Goal: Task Accomplishment & Management: Complete application form

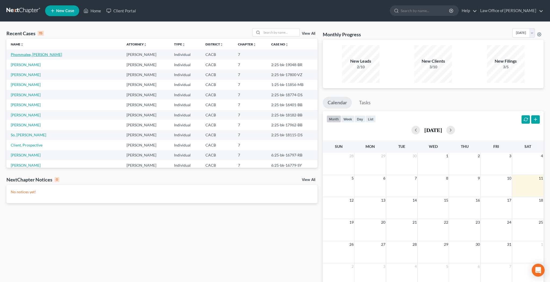
click at [46, 56] on link "Phommalee, [PERSON_NAME]" at bounding box center [36, 54] width 51 height 5
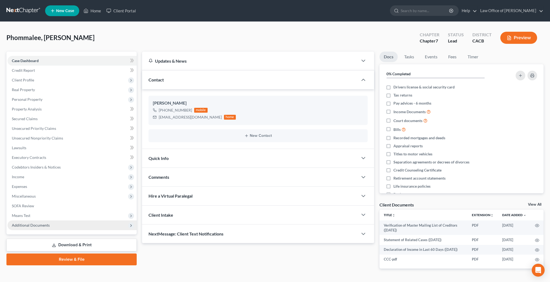
click at [58, 227] on span "Additional Documents" at bounding box center [72, 225] width 129 height 10
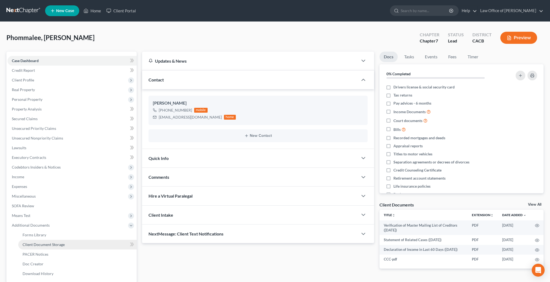
click at [56, 244] on span "Client Document Storage" at bounding box center [44, 244] width 42 height 5
select select "10"
select select "30"
select select "65"
select select "59"
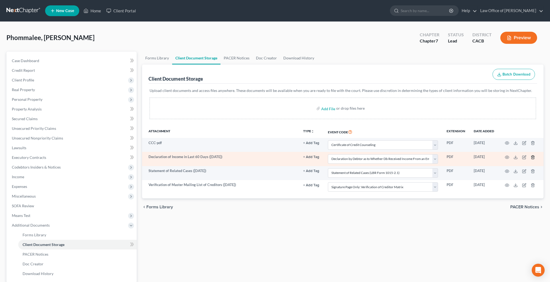
click at [534, 156] on icon "button" at bounding box center [533, 157] width 4 height 4
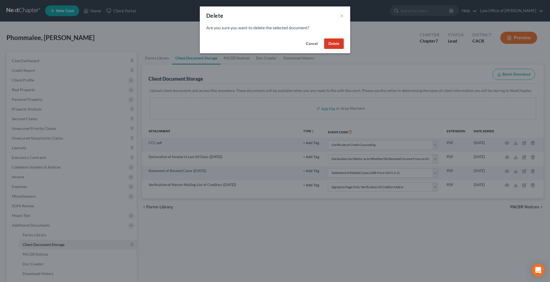
click at [341, 44] on button "Delete" at bounding box center [334, 43] width 20 height 11
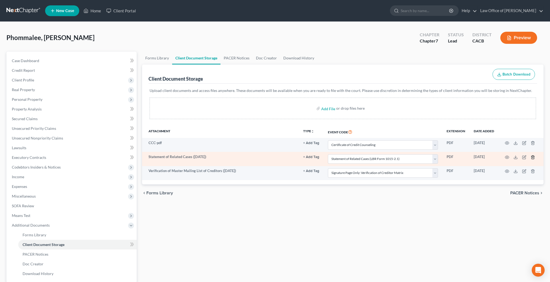
click at [534, 156] on icon "button" at bounding box center [533, 156] width 2 height 3
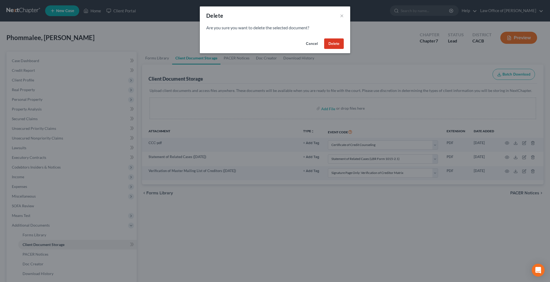
click at [338, 46] on button "Delete" at bounding box center [334, 43] width 20 height 11
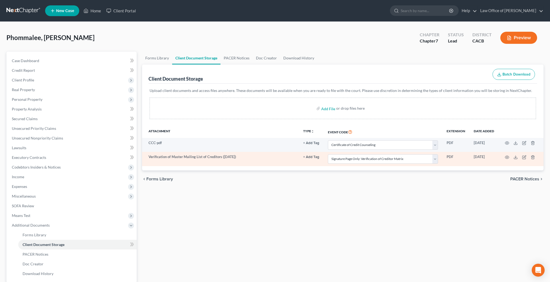
click at [532, 159] on td at bounding box center [521, 159] width 45 height 14
click at [532, 157] on icon "button" at bounding box center [533, 156] width 2 height 3
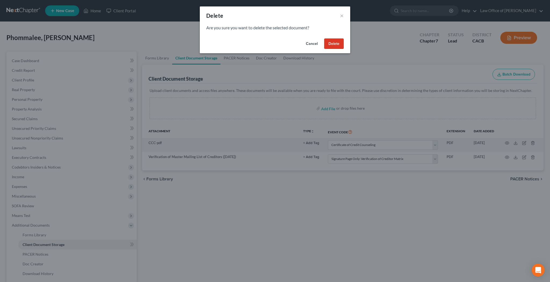
click at [338, 44] on button "Delete" at bounding box center [334, 43] width 20 height 11
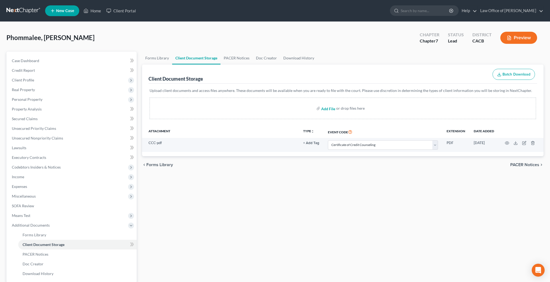
click at [330, 110] on input "file" at bounding box center [327, 108] width 13 height 10
type input "C:\fakepath\vp.pdf"
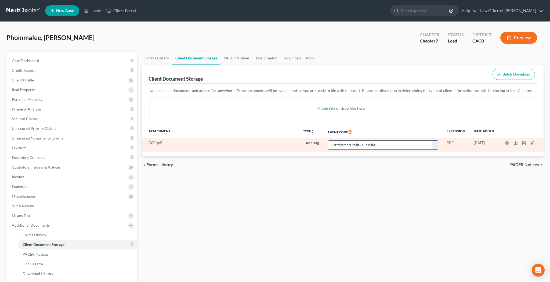
select select "10"
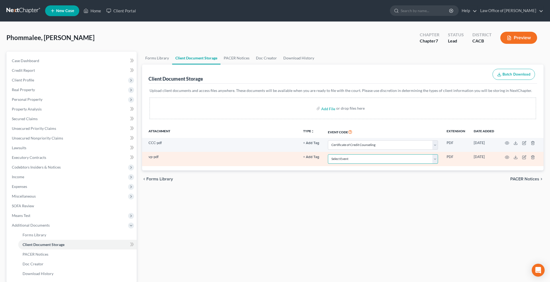
select select "60"
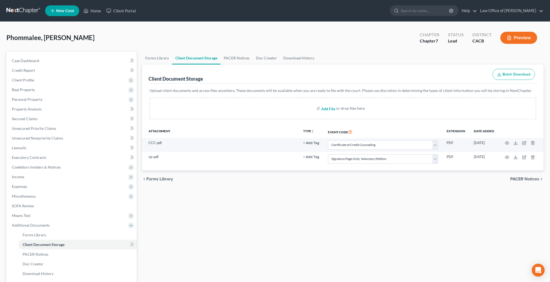
click at [332, 109] on input "file" at bounding box center [327, 108] width 13 height 10
type input "C:\fakepath\soaop.pdf"
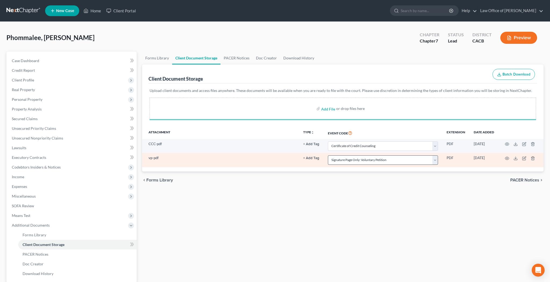
select select "10"
select select "60"
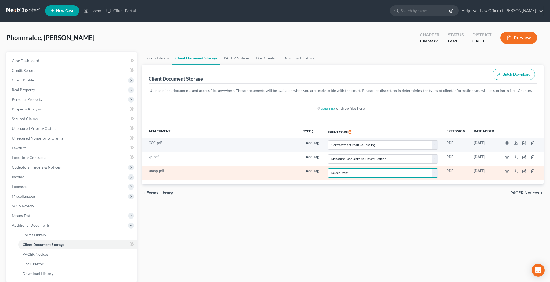
select select "61"
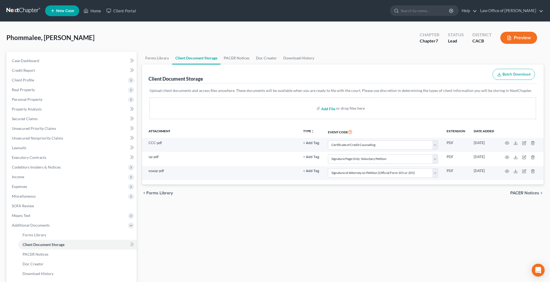
click at [329, 110] on input "file" at bounding box center [327, 108] width 13 height 10
type input "C:\fakepath\sorc.pdf"
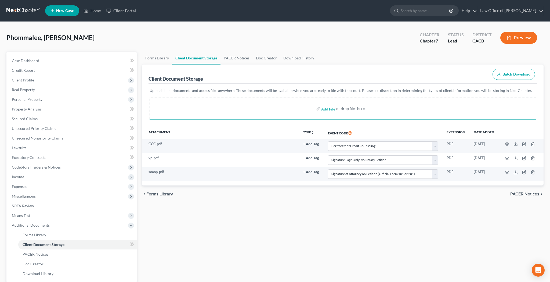
select select "10"
select select "60"
select select "61"
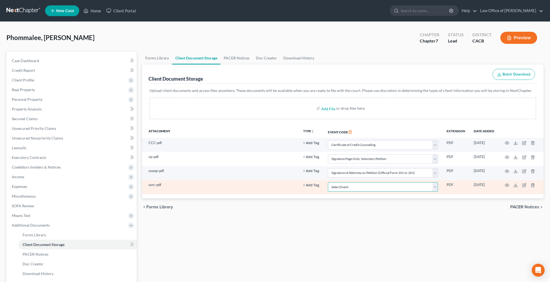
select select "65"
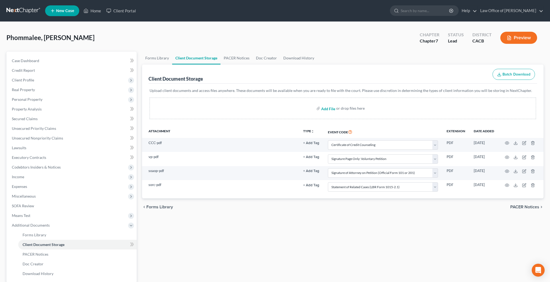
click at [330, 109] on input "file" at bounding box center [327, 108] width 13 height 10
type input "C:\fakepath\dos.pdf"
select select "10"
select select "60"
select select "61"
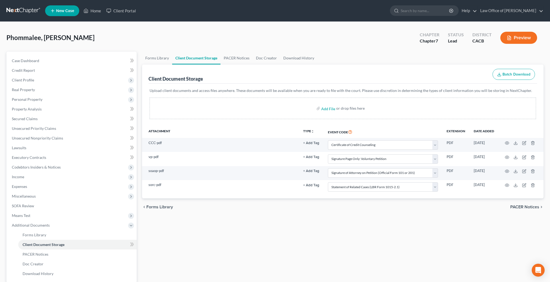
select select "65"
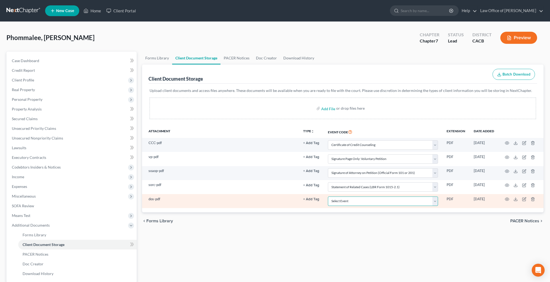
select select "56"
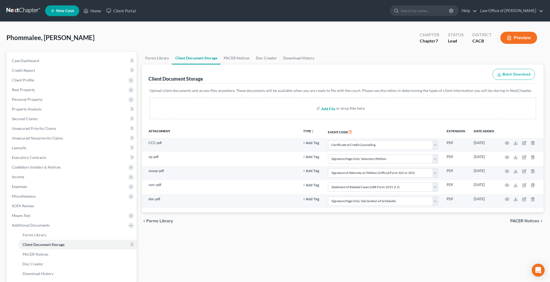
click at [328, 108] on input "file" at bounding box center [327, 108] width 13 height 10
type input "C:\fakepath\sofa.pdf"
select select "10"
select select "60"
select select "61"
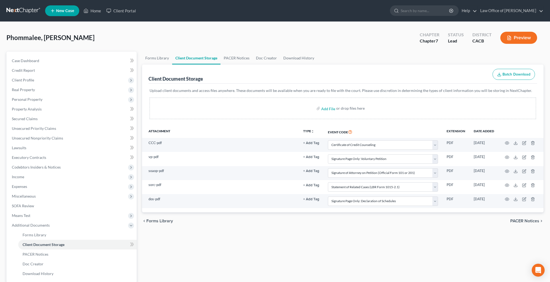
select select "65"
select select "56"
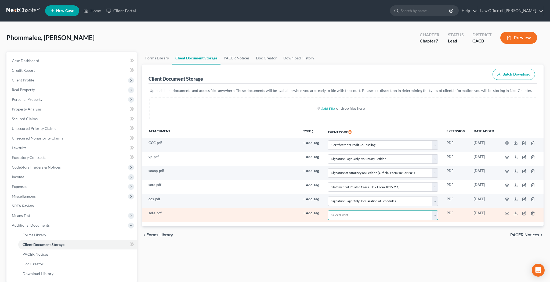
select select "57"
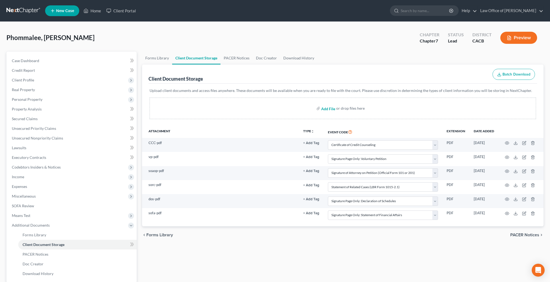
click at [329, 110] on input "file" at bounding box center [327, 108] width 13 height 10
type input "C:\fakepath\soi.pdf"
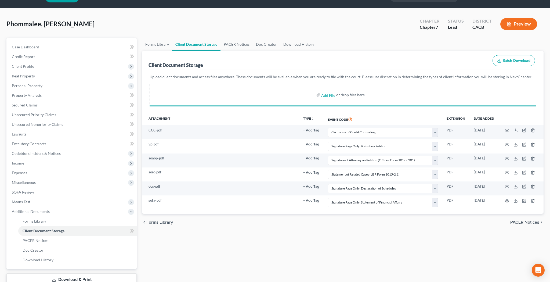
select select "10"
select select "60"
select select "61"
select select "65"
select select "56"
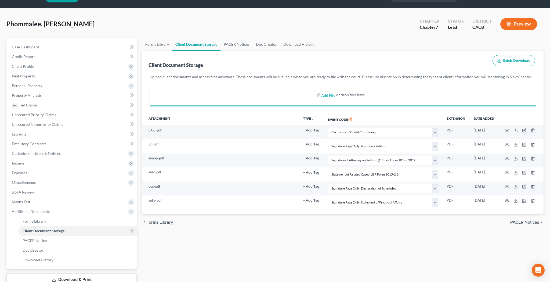
select select "57"
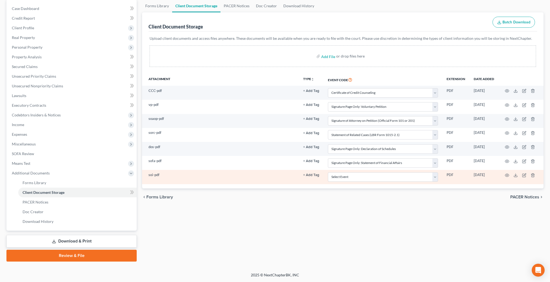
scroll to position [52, 0]
select select "58"
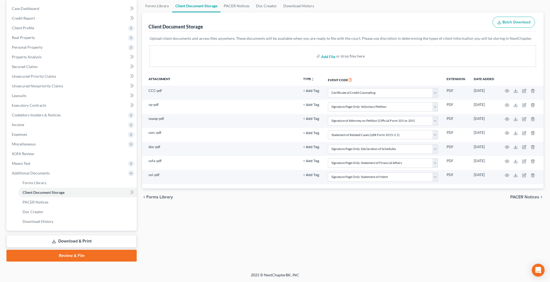
click at [330, 57] on input "file" at bounding box center [327, 56] width 13 height 10
type input "C:\fakepath\adoc.pdf"
select select "10"
select select "60"
select select "61"
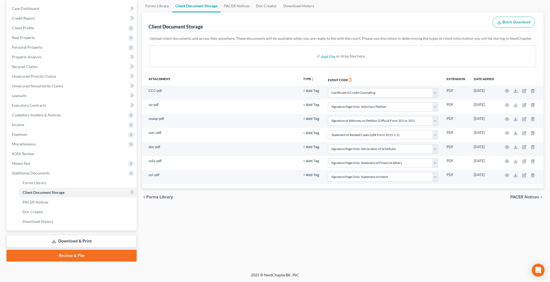
select select "65"
select select "56"
select select "57"
select select "58"
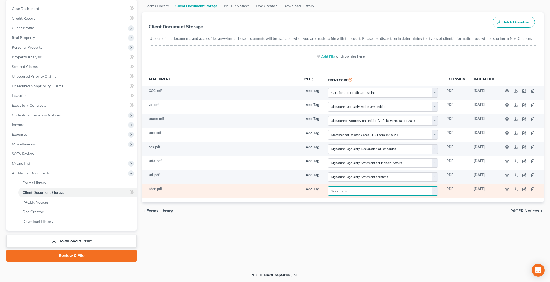
select select "51"
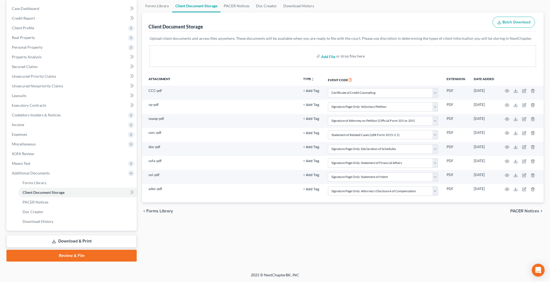
click at [332, 58] on input "file" at bounding box center [327, 56] width 13 height 10
type input "C:\fakepath\ch7.pdf"
select select "10"
select select "60"
select select "61"
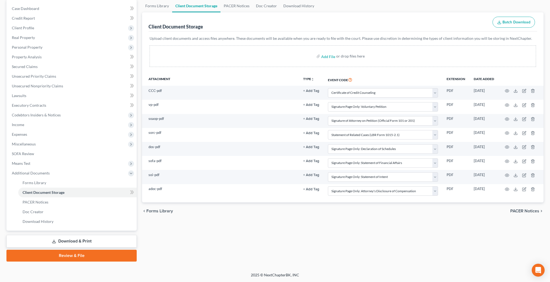
select select "65"
select select "56"
select select "57"
select select "58"
select select "51"
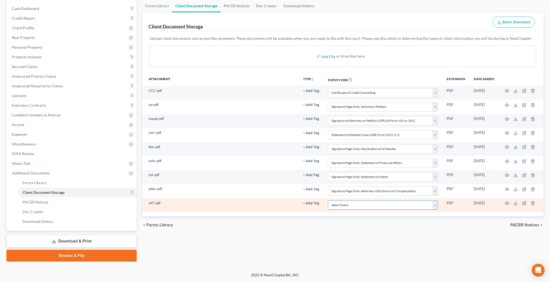
select select "55"
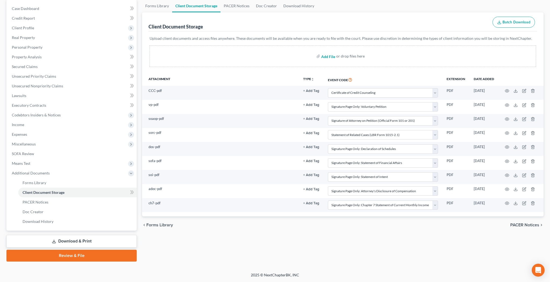
click at [332, 56] on input "file" at bounding box center [327, 56] width 13 height 10
type input "C:\fakepath\vocm.pdf"
select select "10"
select select "60"
select select "61"
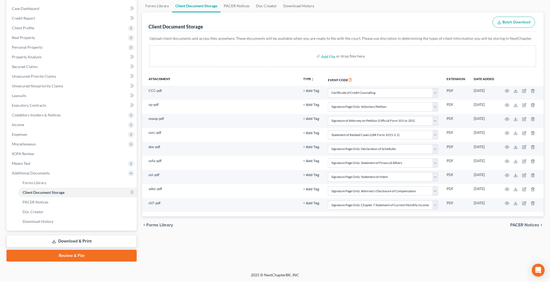
select select "65"
select select "56"
select select "57"
select select "58"
select select "51"
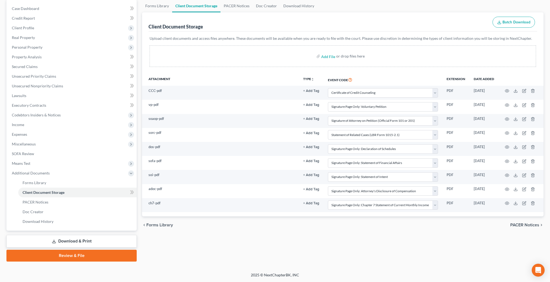
select select "55"
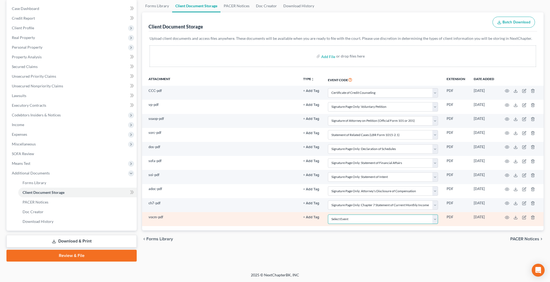
select select "59"
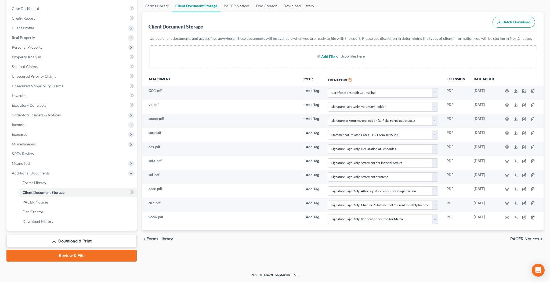
click at [326, 55] on input "file" at bounding box center [327, 56] width 13 height 10
type input "C:\fakepath\dbd.pdf"
select select "10"
select select "60"
select select "61"
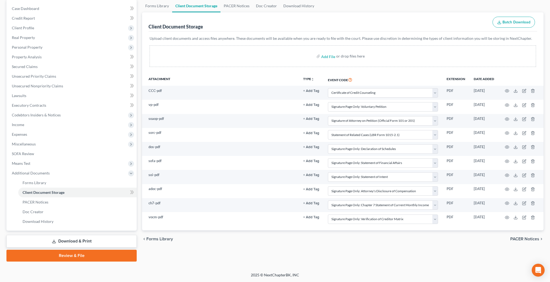
select select "65"
select select "56"
select select "57"
select select "58"
select select "51"
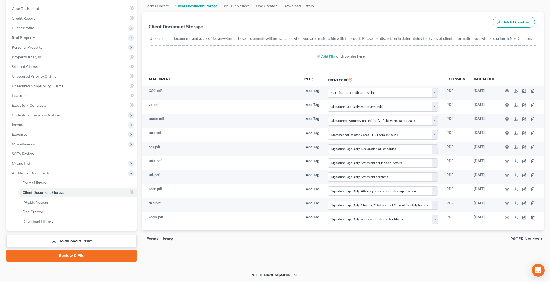
select select "55"
select select "59"
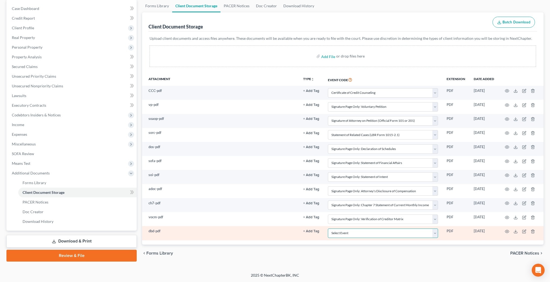
select select "30"
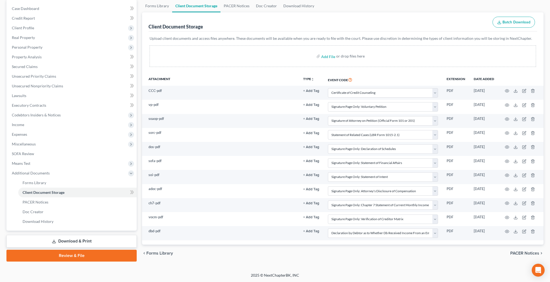
click at [113, 257] on link "Review & File" at bounding box center [71, 256] width 130 height 12
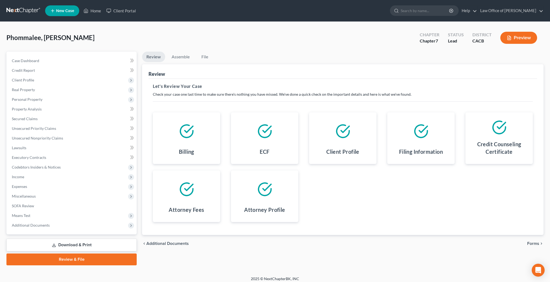
click at [533, 242] on span "Forms" at bounding box center [533, 243] width 12 height 4
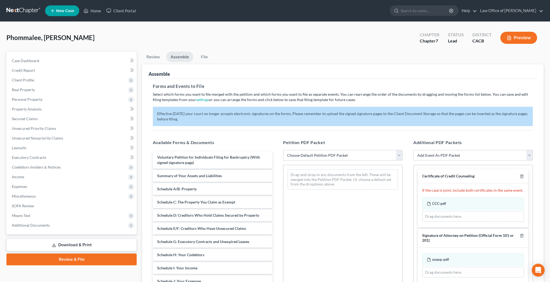
select select "2"
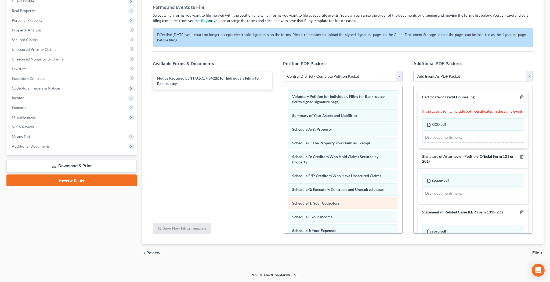
scroll to position [79, 0]
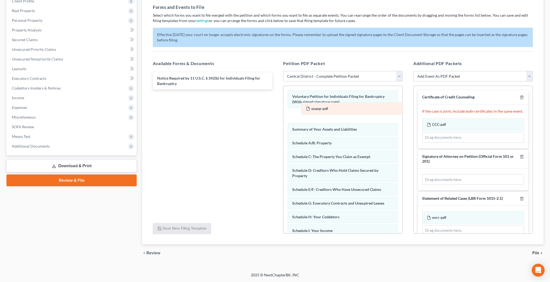
drag, startPoint x: 466, startPoint y: 179, endPoint x: 342, endPoint y: 111, distance: 141.1
click at [422, 174] on div "soaop-pdf Amended soaop-pdf soaop-pdf Amended soaop-pdf Drag documents here." at bounding box center [473, 179] width 102 height 11
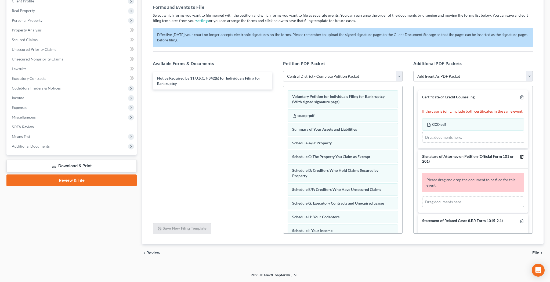
click at [520, 155] on icon "button" at bounding box center [522, 157] width 4 height 4
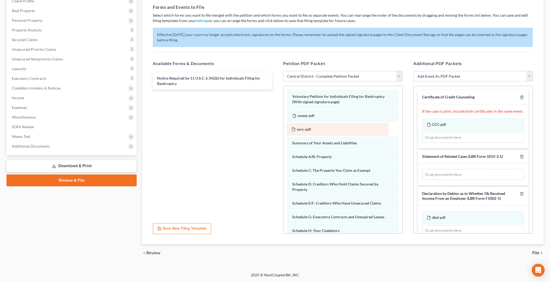
drag, startPoint x: 486, startPoint y: 174, endPoint x: 351, endPoint y: 129, distance: 142.8
click at [422, 169] on div "sorc-pdf Amended sorc-pdf sorc-pdf Amended sorc-pdf Drag documents here." at bounding box center [473, 174] width 102 height 11
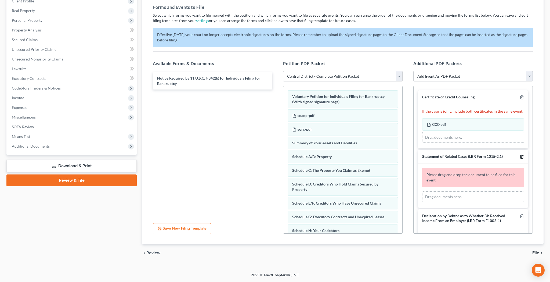
click at [522, 157] on line "button" at bounding box center [522, 156] width 0 height 1
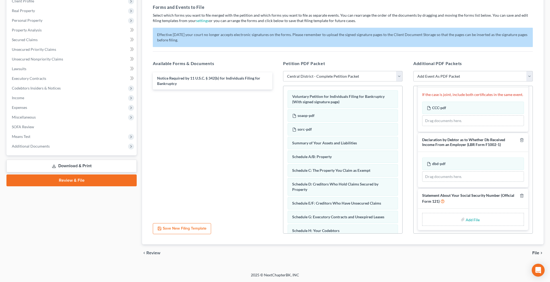
scroll to position [16, 0]
click at [470, 219] on input "file" at bounding box center [472, 220] width 13 height 10
type input "C:\fakepath\sosn.pdf"
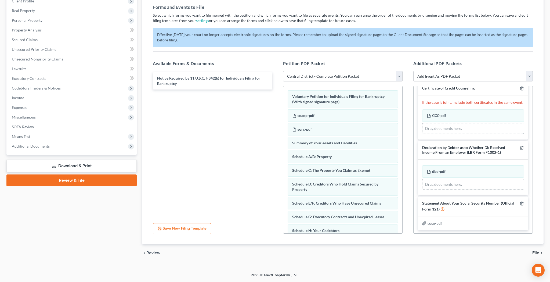
click at [535, 253] on span "File" at bounding box center [536, 253] width 7 height 4
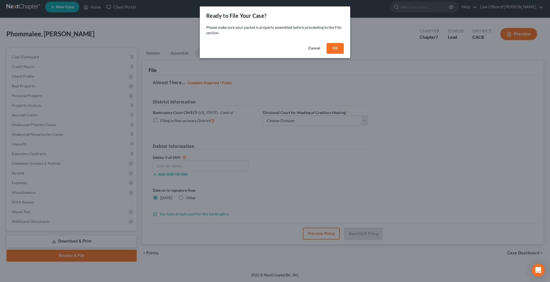
click at [336, 47] on button "OK" at bounding box center [335, 48] width 17 height 11
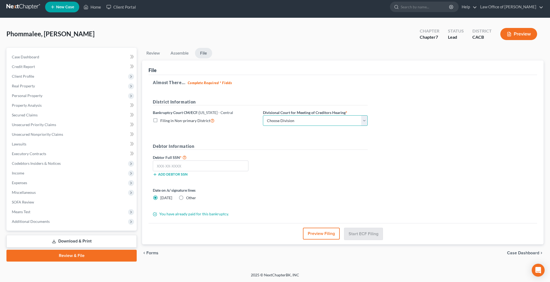
select select "0"
click at [195, 164] on input "text" at bounding box center [201, 165] width 96 height 11
type input "288-92-8921"
click at [324, 233] on button "Preview Filing" at bounding box center [321, 234] width 37 height 12
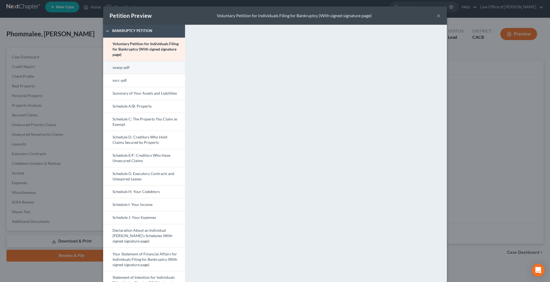
click at [147, 68] on link "soaop-pdf" at bounding box center [144, 67] width 82 height 13
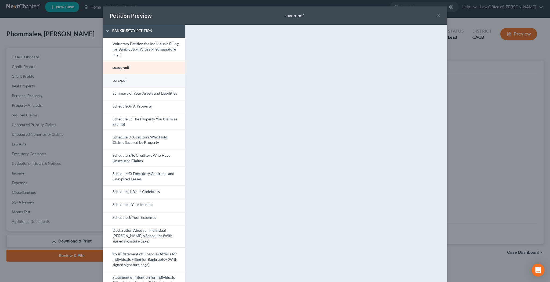
click at [160, 81] on link "sorc-pdf" at bounding box center [144, 80] width 82 height 13
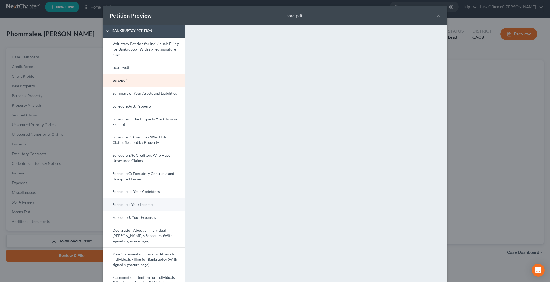
click at [139, 204] on link "Schedule I: Your Income" at bounding box center [144, 204] width 82 height 13
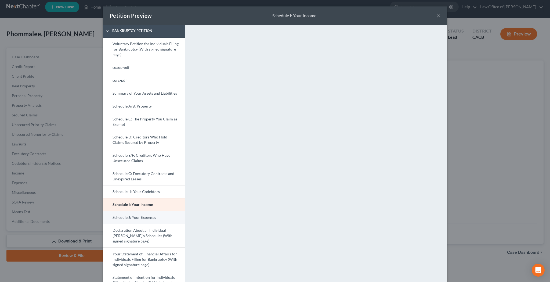
click at [157, 217] on link "Schedule J: Your Expenses" at bounding box center [144, 217] width 82 height 13
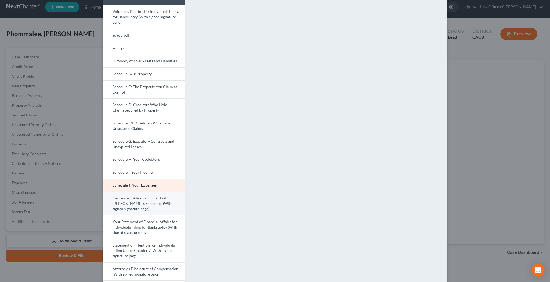
scroll to position [36, 0]
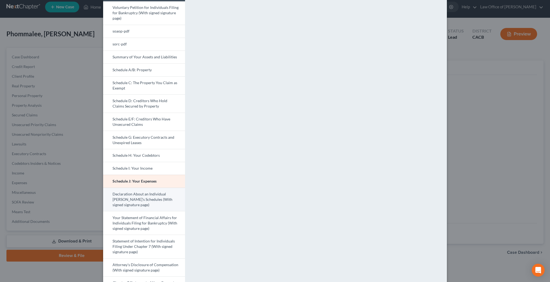
click at [149, 202] on link "Declaration About an Individual [PERSON_NAME]'s Schedules (With signed signatur…" at bounding box center [144, 200] width 82 height 24
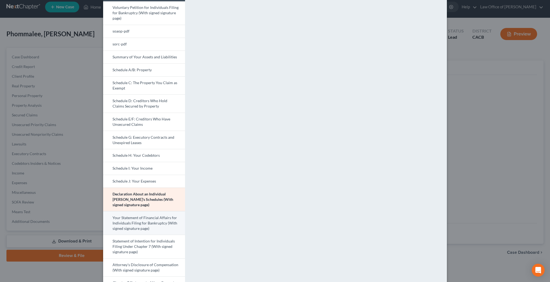
click at [164, 222] on link "Your Statement of Financial Affairs for Individuals Filing for Bankruptcy (With…" at bounding box center [144, 223] width 82 height 24
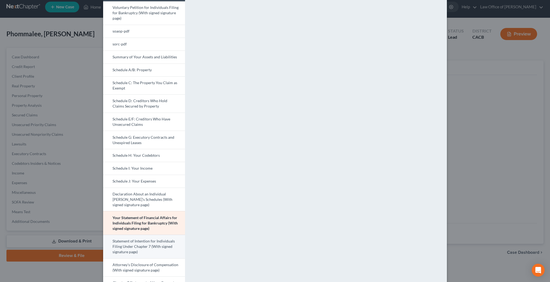
click at [164, 248] on link "Statement of Intention for Individuals Filing Under Chapter 7 (With signed sign…" at bounding box center [144, 247] width 82 height 24
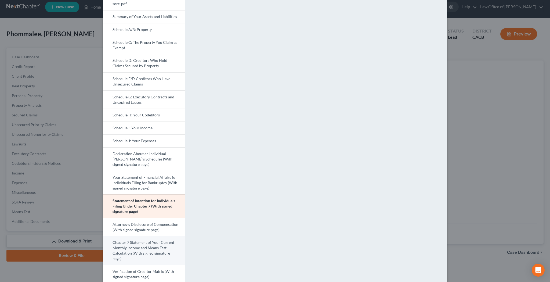
scroll to position [79, 0]
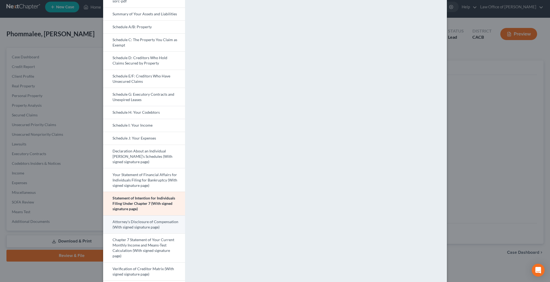
click at [160, 226] on link "Attorney's Disclosure of Compensation (With signed signature page)" at bounding box center [144, 224] width 82 height 18
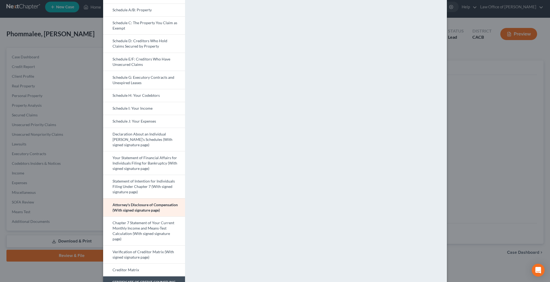
scroll to position [101, 0]
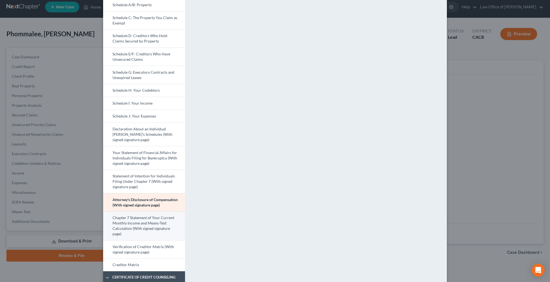
click at [156, 225] on link "Chapter 7 Statement of Your Current Monthly Income and Means-Test Calculation (…" at bounding box center [144, 225] width 82 height 29
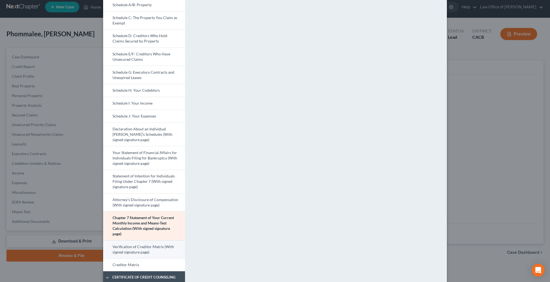
click at [164, 247] on link "Verification of Creditor Matrix (With signed signature page)" at bounding box center [144, 249] width 82 height 18
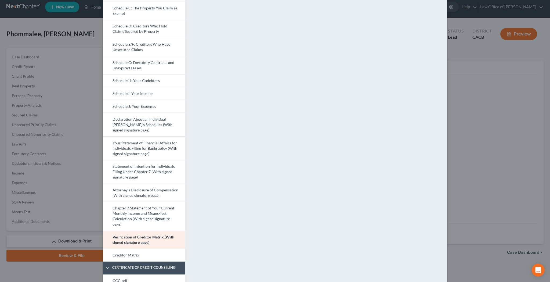
scroll to position [115, 0]
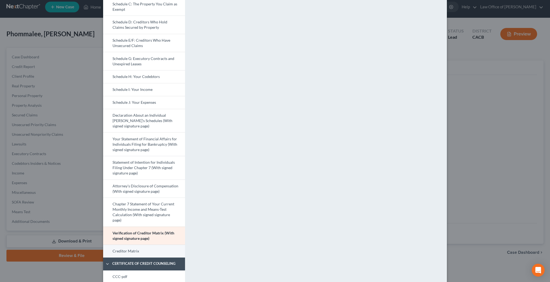
click at [161, 251] on link "Creditor Matrix" at bounding box center [144, 251] width 82 height 13
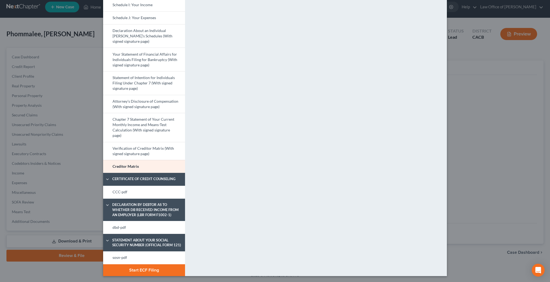
scroll to position [199, 0]
click at [145, 191] on link "CCC-pdf" at bounding box center [144, 192] width 82 height 13
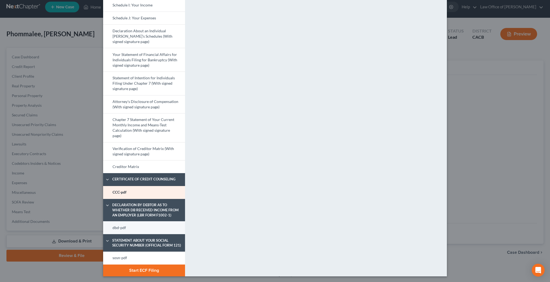
click at [165, 225] on link "dbd-pdf" at bounding box center [144, 227] width 82 height 13
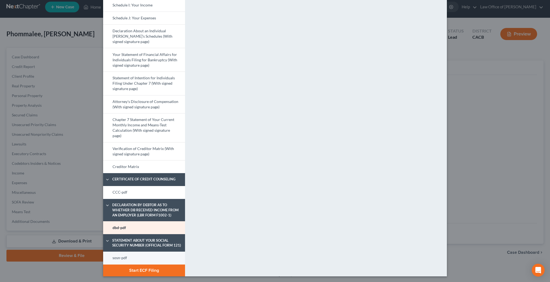
click at [163, 257] on link "sosn-pdf" at bounding box center [144, 258] width 82 height 13
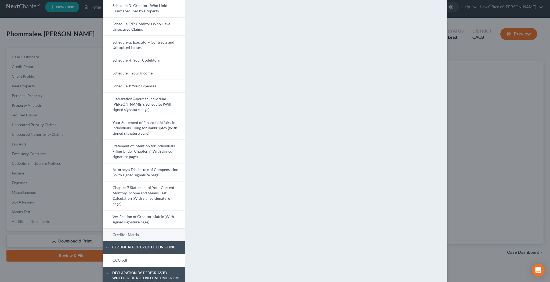
scroll to position [132, 0]
click at [138, 257] on link "CCC-pdf" at bounding box center [144, 259] width 82 height 13
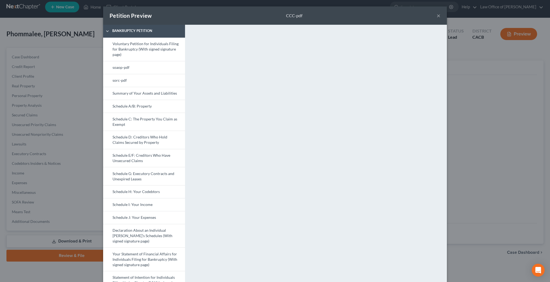
scroll to position [0, 0]
click at [146, 53] on link "Voluntary Petition for Individuals Filing for Bankruptcy (With signed signature…" at bounding box center [144, 49] width 82 height 23
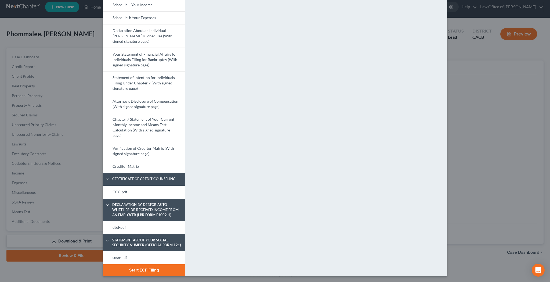
scroll to position [199, 0]
click at [169, 256] on link "sosn-pdf" at bounding box center [144, 258] width 82 height 13
click at [168, 268] on button "Start ECF Filing" at bounding box center [144, 270] width 82 height 12
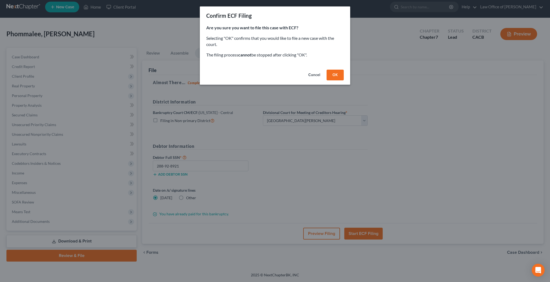
click at [333, 73] on button "OK" at bounding box center [335, 75] width 17 height 11
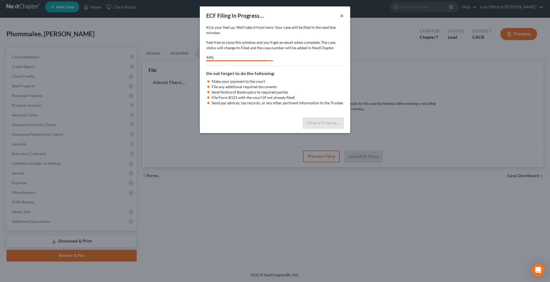
click at [342, 16] on button "×" at bounding box center [342, 15] width 4 height 6
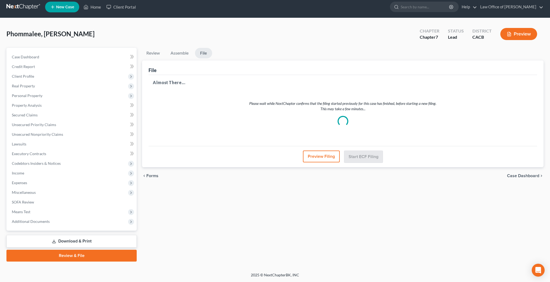
select select "0"
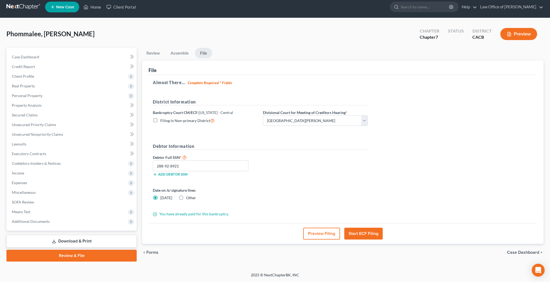
click at [365, 234] on button "Start ECF Filing" at bounding box center [363, 234] width 38 height 12
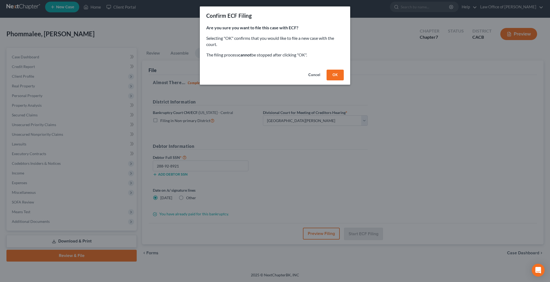
click at [311, 75] on button "Cancel" at bounding box center [314, 75] width 20 height 11
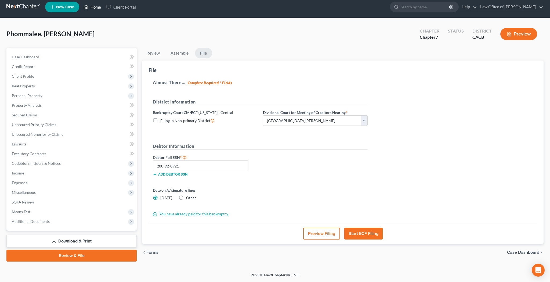
click at [96, 7] on link "Home" at bounding box center [92, 7] width 23 height 10
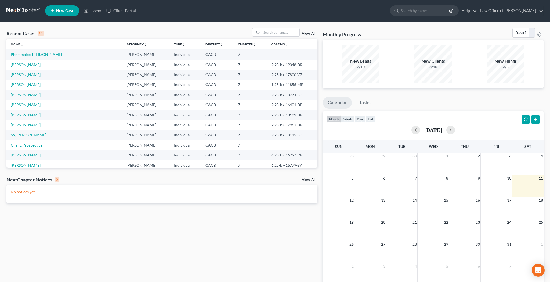
click at [41, 56] on link "Phommalee, [PERSON_NAME]" at bounding box center [36, 54] width 51 height 5
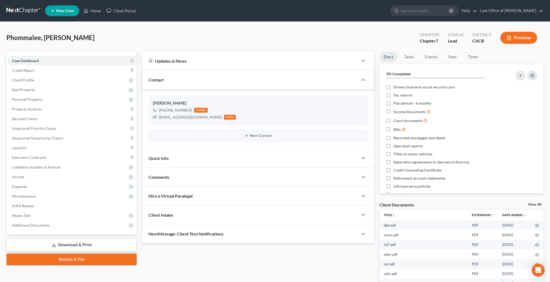
click at [71, 260] on link "Review & File" at bounding box center [71, 259] width 130 height 12
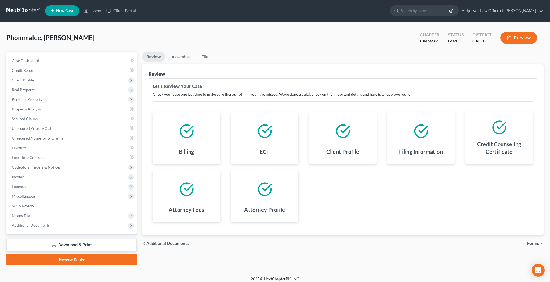
click at [532, 244] on span "Forms" at bounding box center [533, 243] width 12 height 4
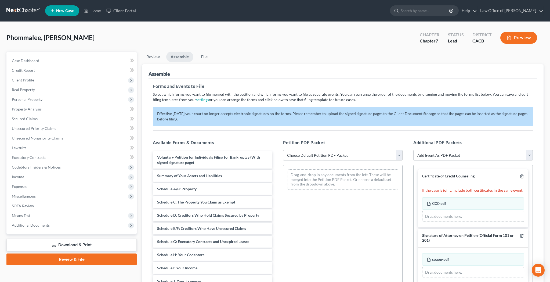
select select "2"
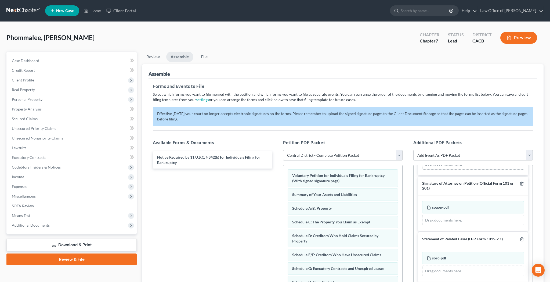
scroll to position [54, 0]
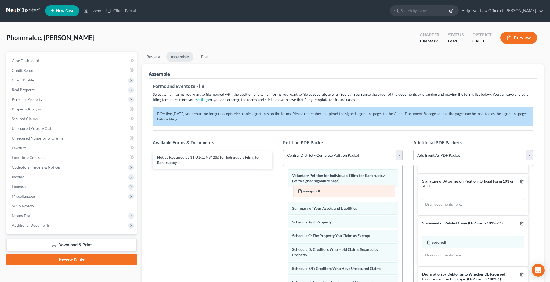
drag, startPoint x: 458, startPoint y: 205, endPoint x: 329, endPoint y: 192, distance: 129.6
click at [422, 199] on div "soaop-pdf Amended soaop-pdf soaop-pdf Amended soaop-pdf Drag documents here." at bounding box center [473, 204] width 102 height 11
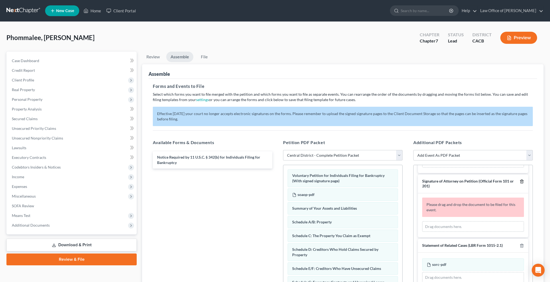
click at [521, 180] on icon "button" at bounding box center [522, 180] width 2 height 3
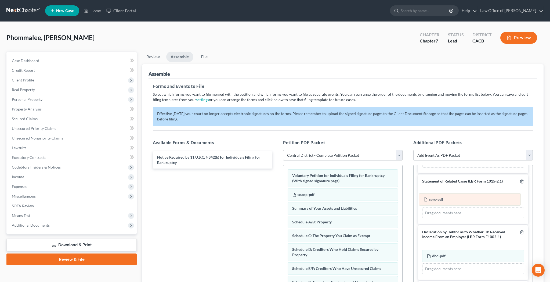
scroll to position [53, 0]
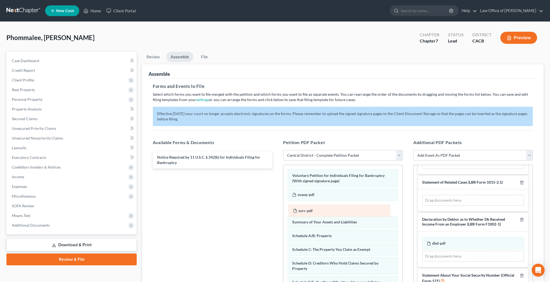
drag, startPoint x: 472, startPoint y: 199, endPoint x: 337, endPoint y: 210, distance: 135.3
click at [422, 206] on div "sorc-pdf Amended sorc-pdf sorc-pdf Amended sorc-pdf Drag documents here." at bounding box center [473, 200] width 102 height 11
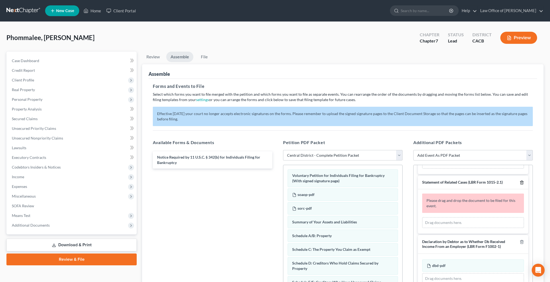
click at [522, 180] on icon "button" at bounding box center [522, 182] width 4 height 4
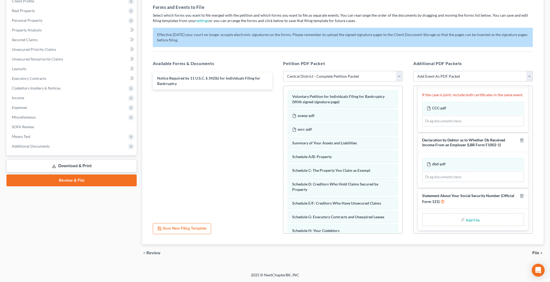
scroll to position [79, 0]
click at [474, 218] on input "file" at bounding box center [472, 220] width 13 height 10
type input "C:\fakepath\sosn.pdf"
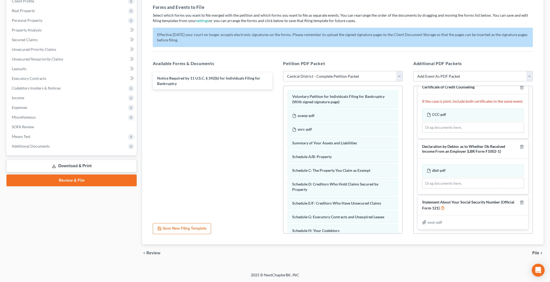
scroll to position [9, 0]
click at [536, 252] on span "File" at bounding box center [536, 253] width 7 height 4
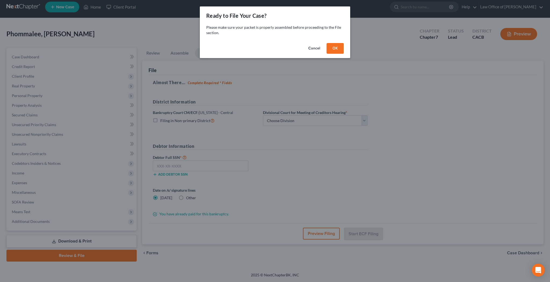
click at [338, 50] on button "OK" at bounding box center [335, 48] width 17 height 11
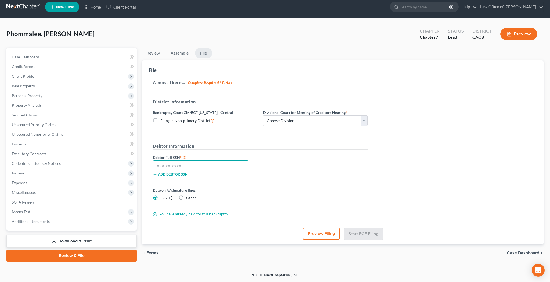
click at [232, 167] on input "text" at bounding box center [201, 165] width 96 height 11
type input "288-92-8921"
select select "0"
click at [321, 235] on button "Preview Filing" at bounding box center [321, 234] width 37 height 12
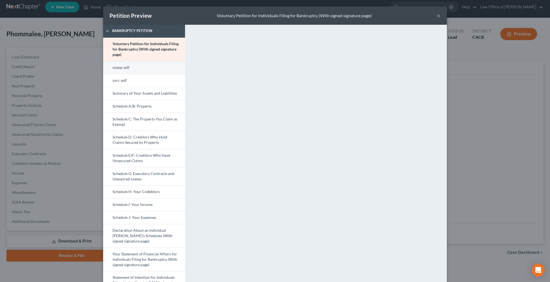
click at [145, 67] on link "soaop-pdf" at bounding box center [144, 67] width 82 height 13
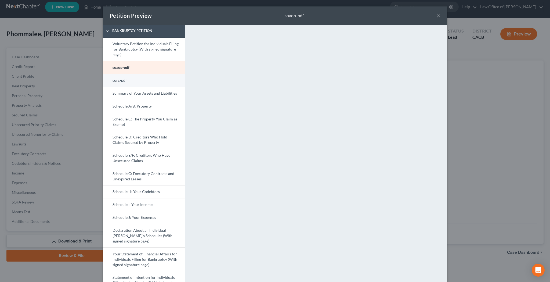
click at [157, 82] on link "sorc-pdf" at bounding box center [144, 80] width 82 height 13
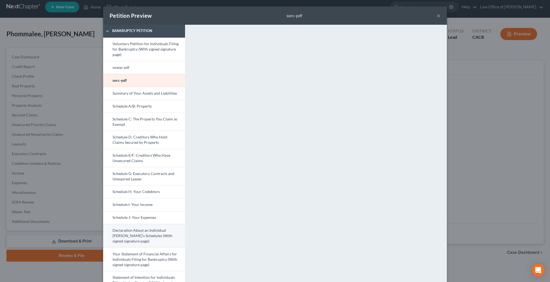
click at [142, 234] on link "Declaration About an Individual [PERSON_NAME]'s Schedules (With signed signatur…" at bounding box center [144, 236] width 82 height 24
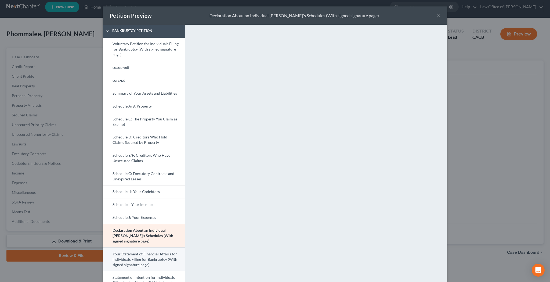
click at [157, 259] on link "Your Statement of Financial Affairs for Individuals Filing for Bankruptcy (With…" at bounding box center [144, 259] width 82 height 24
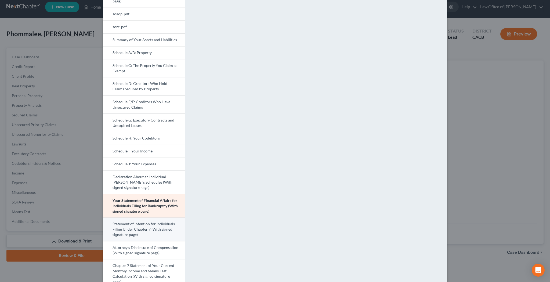
scroll to position [56, 0]
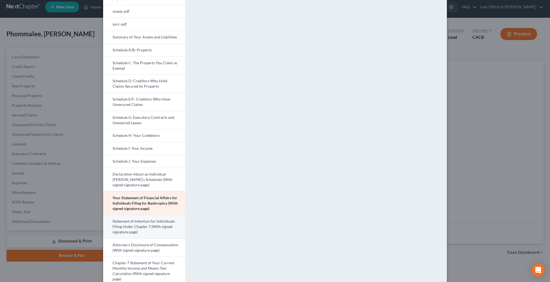
click at [163, 228] on link "Statement of Intention for Individuals Filing Under Chapter 7 (With signed sign…" at bounding box center [144, 227] width 82 height 24
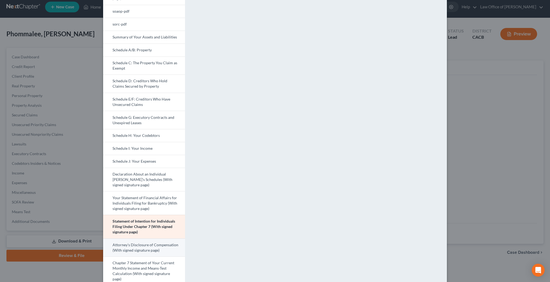
click at [163, 249] on link "Attorney's Disclosure of Compensation (With signed signature page)" at bounding box center [144, 247] width 82 height 18
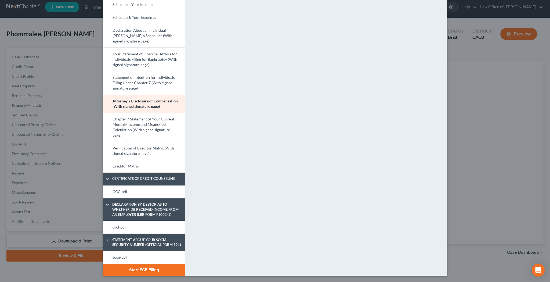
scroll to position [199, 0]
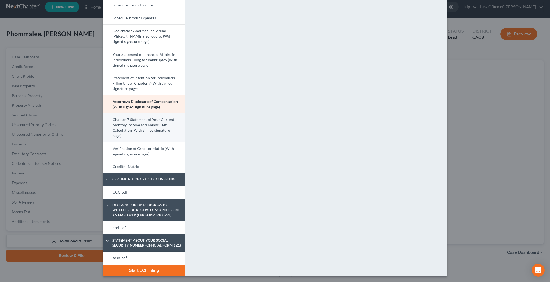
click at [156, 124] on link "Chapter 7 Statement of Your Current Monthly Income and Means-Test Calculation (…" at bounding box center [144, 127] width 82 height 29
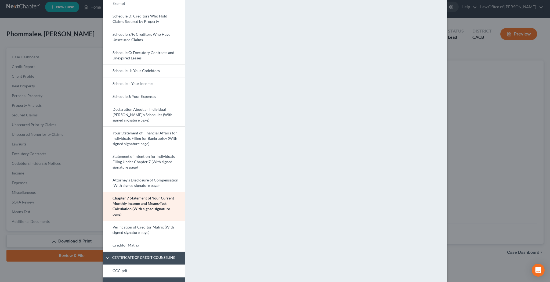
scroll to position [155, 0]
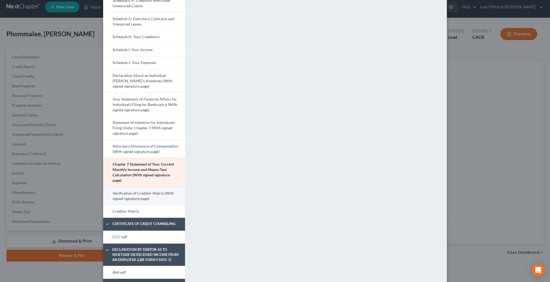
click at [153, 199] on link "Verification of Creditor Matrix (With signed signature page)" at bounding box center [144, 196] width 82 height 18
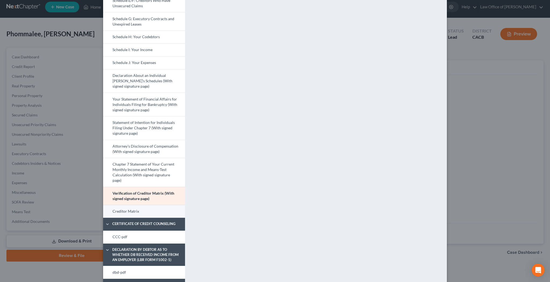
click at [154, 210] on link "Creditor Matrix" at bounding box center [144, 211] width 82 height 13
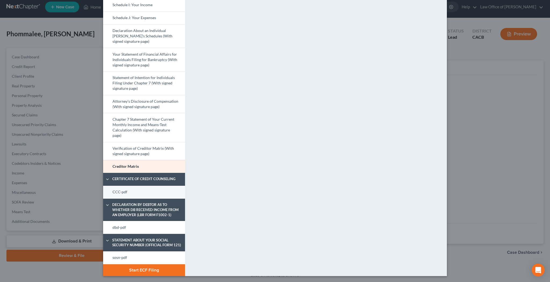
scroll to position [199, 0]
click at [150, 228] on link "dbd-pdf" at bounding box center [144, 227] width 82 height 13
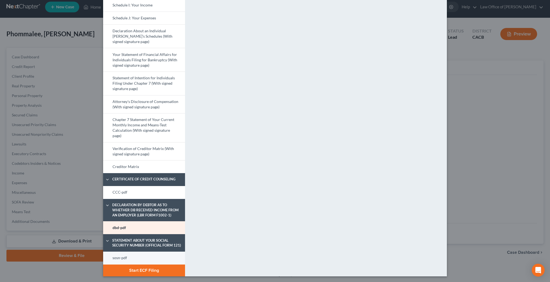
click at [152, 258] on link "sosn-pdf" at bounding box center [144, 258] width 82 height 13
click at [166, 270] on button "Start ECF Filing" at bounding box center [144, 270] width 82 height 12
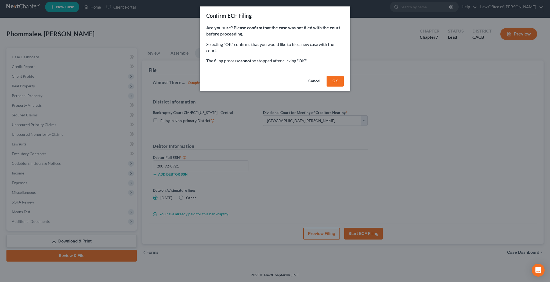
click at [336, 81] on button "OK" at bounding box center [335, 81] width 17 height 11
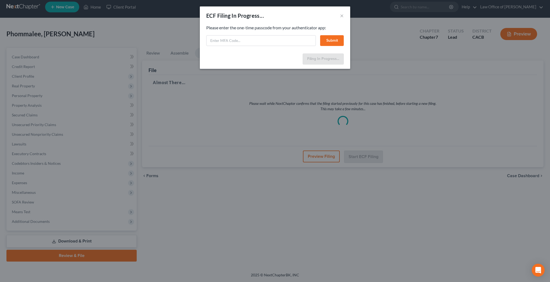
click at [290, 41] on input "text" at bounding box center [261, 40] width 110 height 11
paste input "029351"
type input "029351"
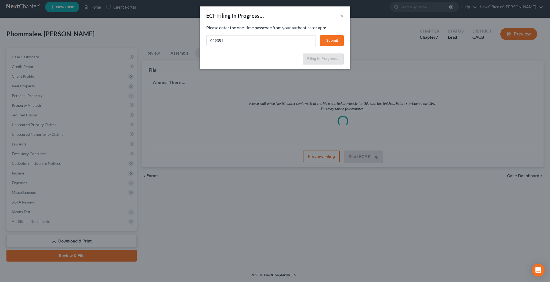
click at [332, 40] on button "Submit" at bounding box center [332, 40] width 24 height 11
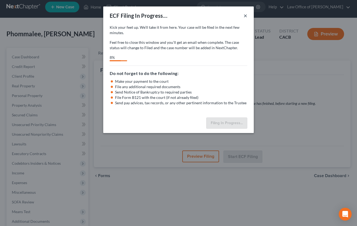
click at [245, 15] on button "×" at bounding box center [245, 15] width 4 height 6
